Goal: Task Accomplishment & Management: Use online tool/utility

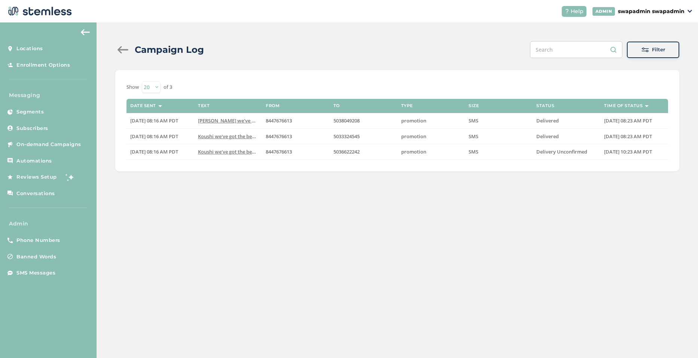
click at [404, 63] on div "Campaign Log Filter Filter From Number To Number Type Select Type Status Select…" at bounding box center [397, 105] width 601 height 167
click at [652, 12] on p "swapadmin swapadmin" at bounding box center [651, 11] width 67 height 8
click at [665, 55] on span "Impersonate" at bounding box center [665, 54] width 37 height 7
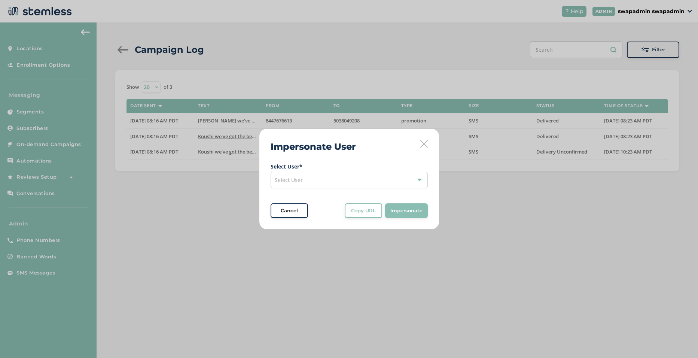
click at [310, 180] on div "Select User" at bounding box center [349, 180] width 157 height 16
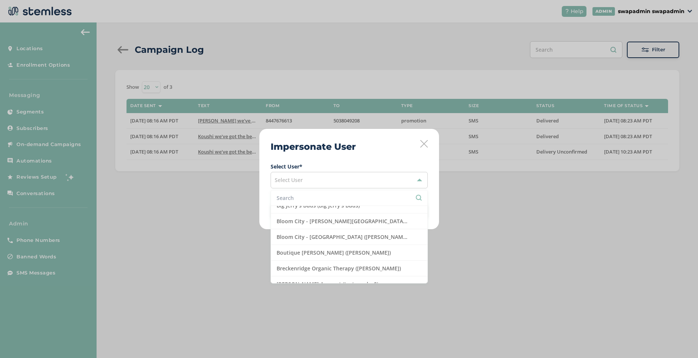
scroll to position [187, 0]
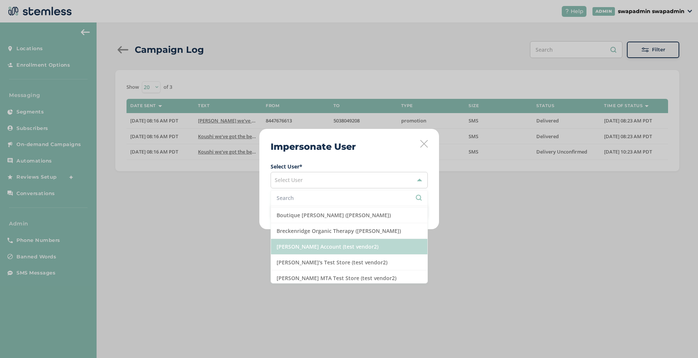
click at [341, 247] on li "[PERSON_NAME] Account (test vendor2)" at bounding box center [349, 247] width 156 height 16
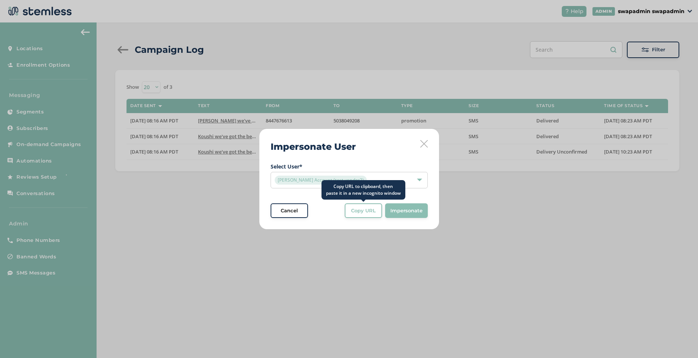
click at [363, 207] on span "Copy URL" at bounding box center [363, 210] width 25 height 7
